Goal: Transaction & Acquisition: Purchase product/service

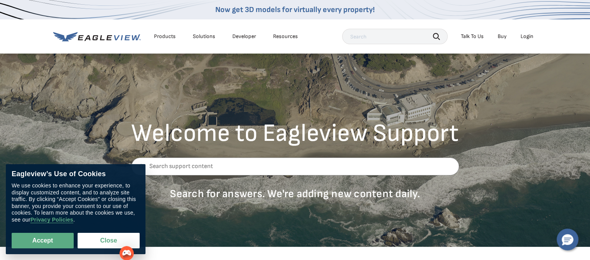
click at [526, 37] on div "Login" at bounding box center [526, 36] width 13 height 7
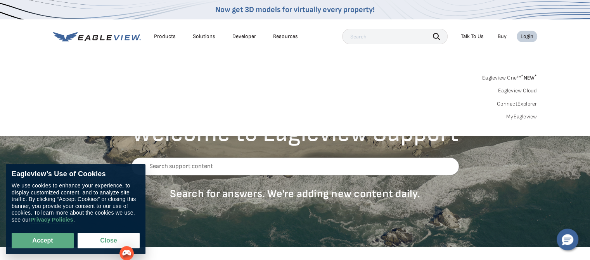
click at [514, 116] on link "MyEagleview" at bounding box center [521, 116] width 31 height 7
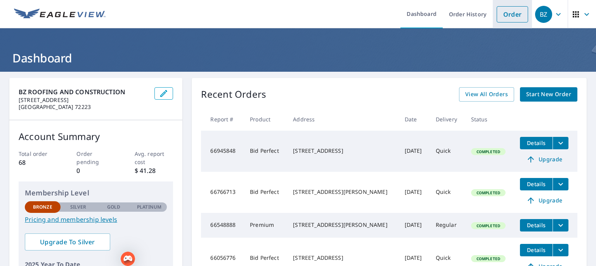
click at [515, 13] on link "Order" at bounding box center [511, 14] width 31 height 16
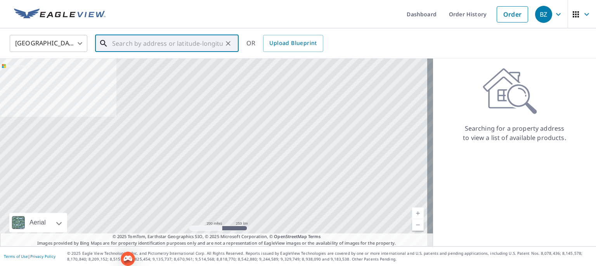
click at [128, 44] on input "text" at bounding box center [167, 44] width 111 height 22
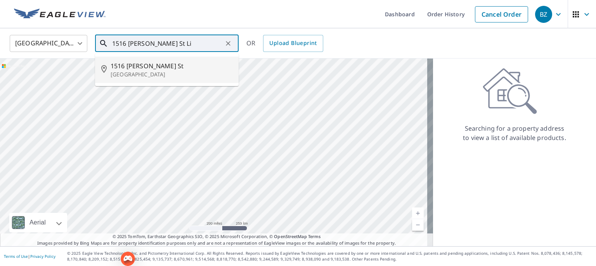
click at [163, 70] on span "1516 Marshall St" at bounding box center [172, 65] width 122 height 9
type input "1516 Marshall St Little Rock, AR 72202"
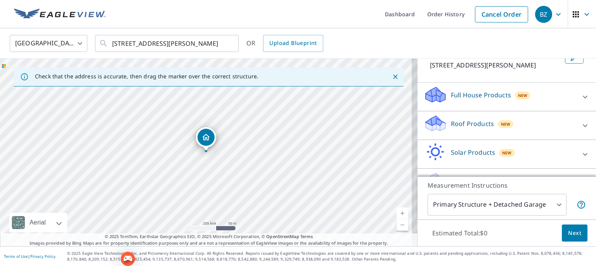
scroll to position [57, 0]
click at [499, 90] on p "Full House Products" at bounding box center [481, 93] width 60 height 9
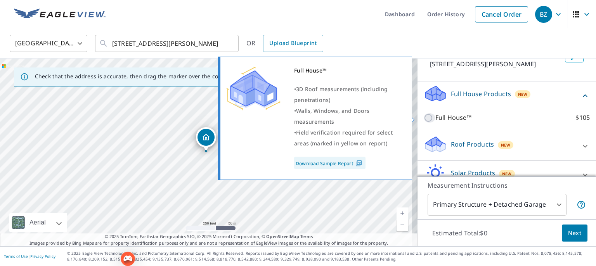
click at [424, 119] on input "Full House™ $105" at bounding box center [430, 117] width 12 height 9
checkbox input "true"
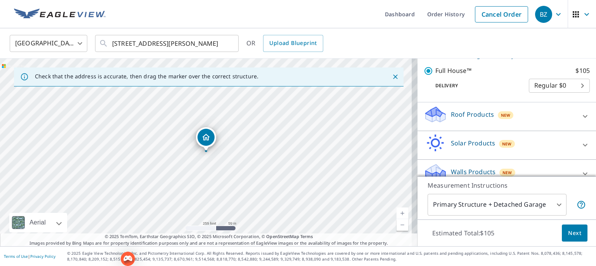
scroll to position [124, 0]
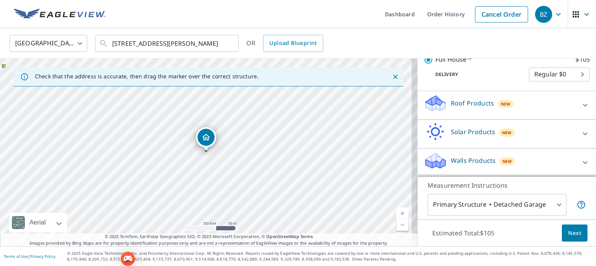
click at [502, 161] on span "New" at bounding box center [507, 161] width 10 height 6
click at [580, 163] on icon at bounding box center [584, 162] width 9 height 9
click at [428, 161] on icon at bounding box center [435, 163] width 20 height 9
drag, startPoint x: 583, startPoint y: 135, endPoint x: 582, endPoint y: 177, distance: 42.3
click at [580, 172] on div "Full House Products New Full House™ with Regular Delivery Full House™ $105 Deli…" at bounding box center [506, 118] width 178 height 206
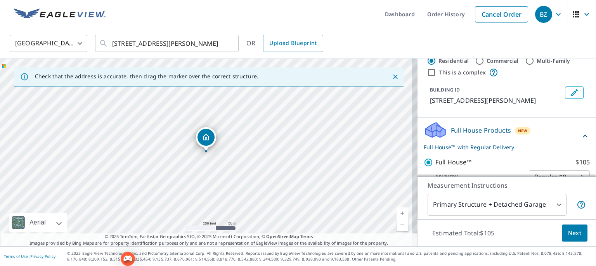
scroll to position [0, 0]
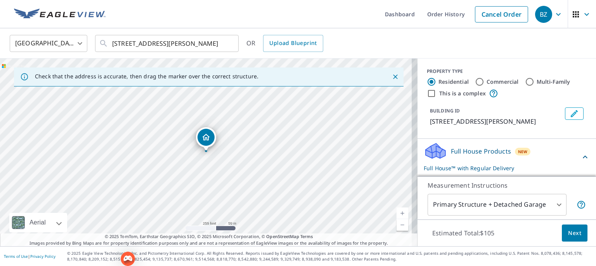
click at [571, 117] on icon "Edit building 1" at bounding box center [574, 113] width 7 height 7
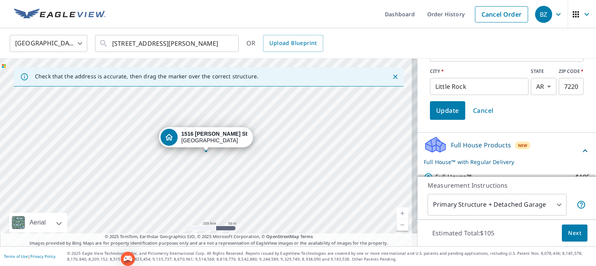
scroll to position [124, 0]
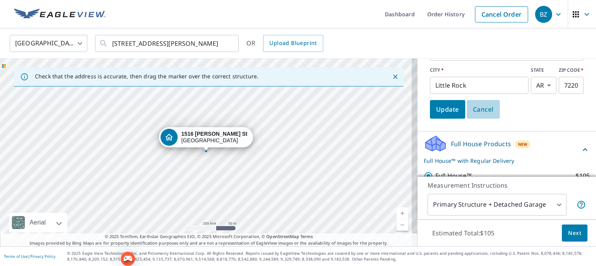
click at [473, 106] on span "Cancel" at bounding box center [483, 109] width 21 height 11
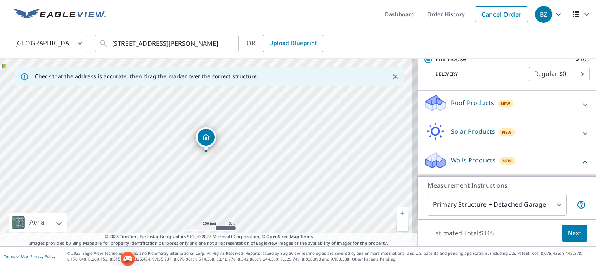
scroll to position [168, 0]
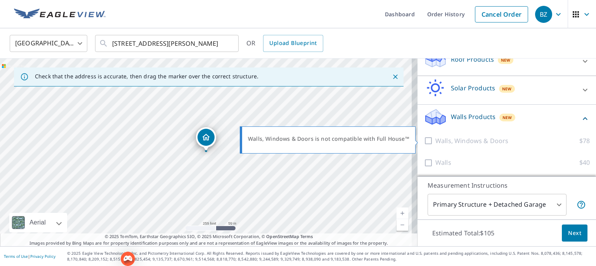
click at [424, 140] on div at bounding box center [430, 141] width 12 height 10
click at [424, 141] on div at bounding box center [430, 141] width 12 height 10
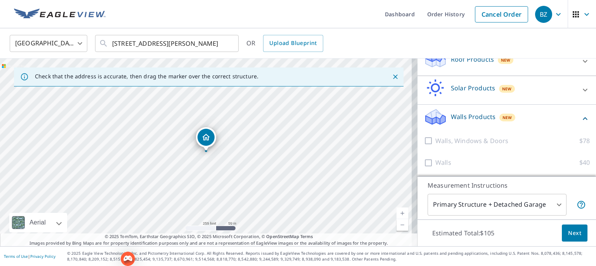
drag, startPoint x: 420, startPoint y: 141, endPoint x: 460, endPoint y: 146, distance: 40.7
click at [460, 146] on div "Walls, Windows & Doors $78" at bounding box center [507, 141] width 166 height 22
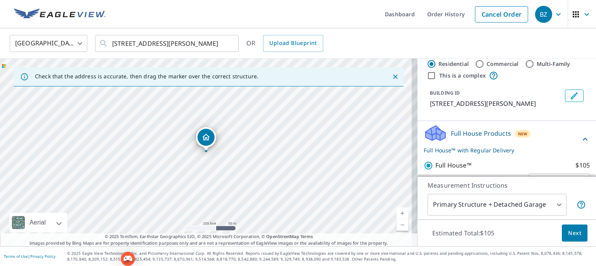
scroll to position [0, 0]
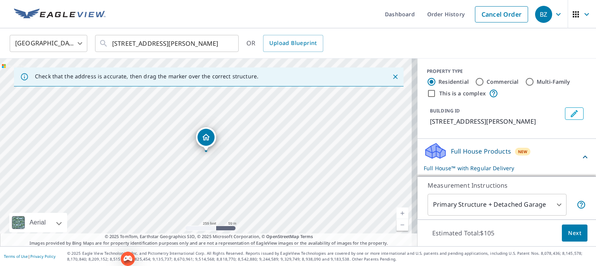
click at [583, 157] on icon at bounding box center [585, 157] width 5 height 3
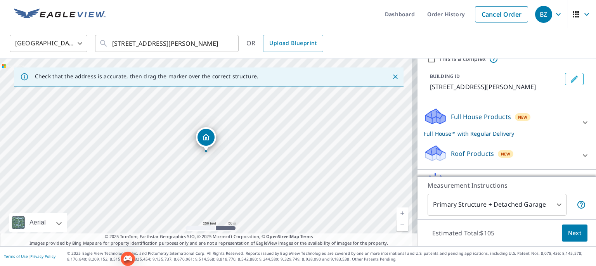
scroll to position [48, 0]
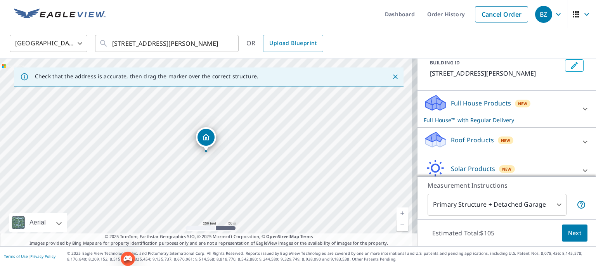
click at [432, 104] on icon at bounding box center [434, 106] width 4 height 7
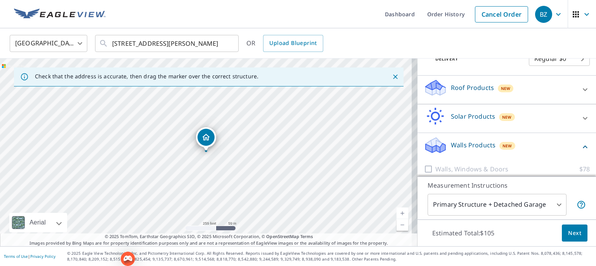
scroll to position [141, 0]
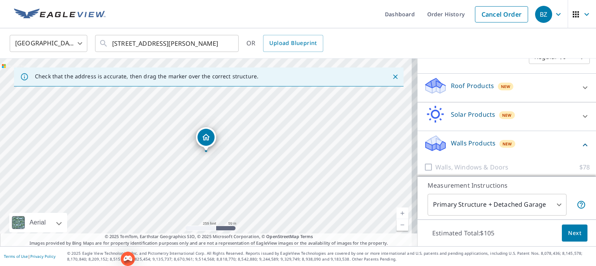
click at [467, 140] on p "Walls Products" at bounding box center [473, 142] width 45 height 9
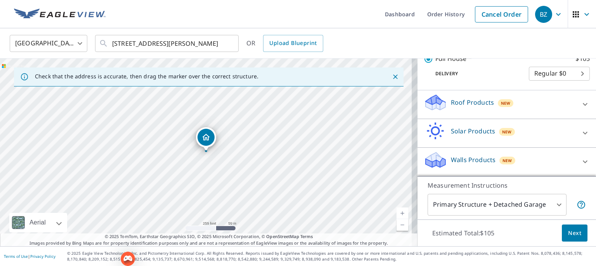
scroll to position [124, 0]
click at [479, 162] on p "Walls Products" at bounding box center [473, 160] width 45 height 9
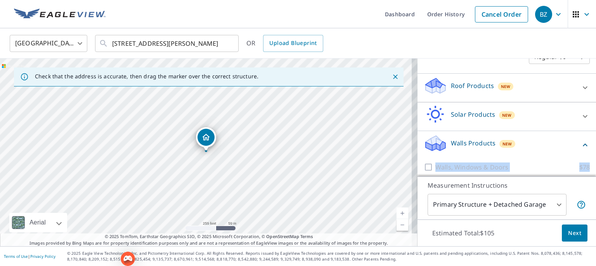
drag, startPoint x: 582, startPoint y: 139, endPoint x: 583, endPoint y: 161, distance: 21.8
click at [583, 161] on div "Walls Products New Walls, Windows & Doors $78 Walls $40" at bounding box center [506, 167] width 178 height 73
drag, startPoint x: 583, startPoint y: 161, endPoint x: 547, endPoint y: 158, distance: 36.1
click at [547, 158] on div "Walls, Windows & Doors $78" at bounding box center [507, 167] width 166 height 22
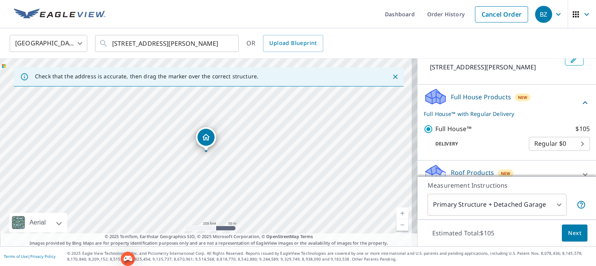
scroll to position [0, 0]
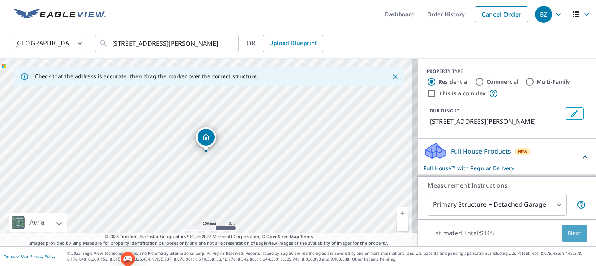
click at [571, 232] on span "Next" at bounding box center [574, 233] width 13 height 10
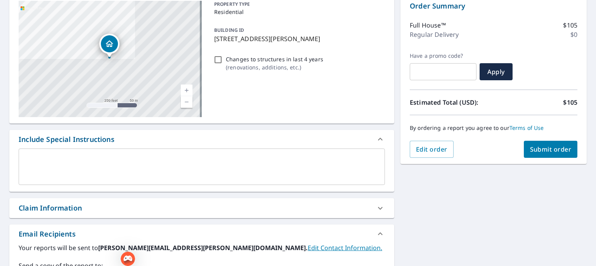
scroll to position [85, 0]
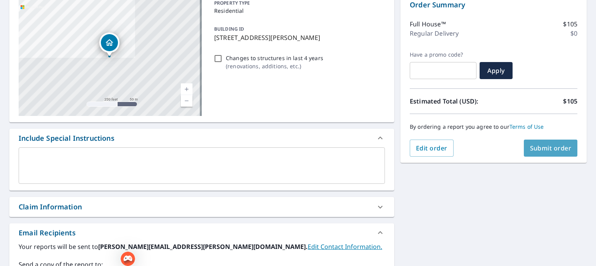
click at [540, 151] on span "Submit order" at bounding box center [551, 148] width 42 height 9
